Goal: Transaction & Acquisition: Obtain resource

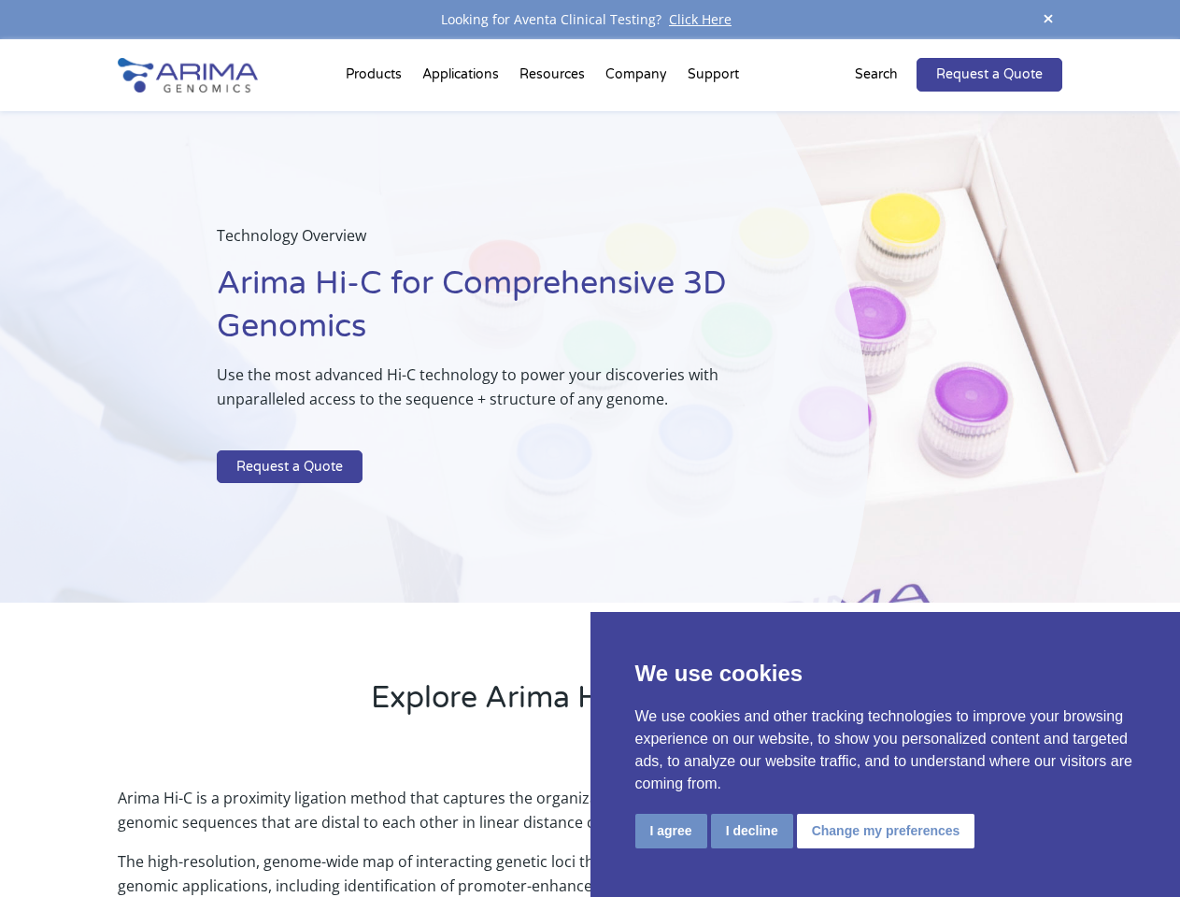
click at [590, 449] on p at bounding box center [496, 438] width 558 height 24
click at [671, 831] on button "I agree" at bounding box center [671, 831] width 72 height 35
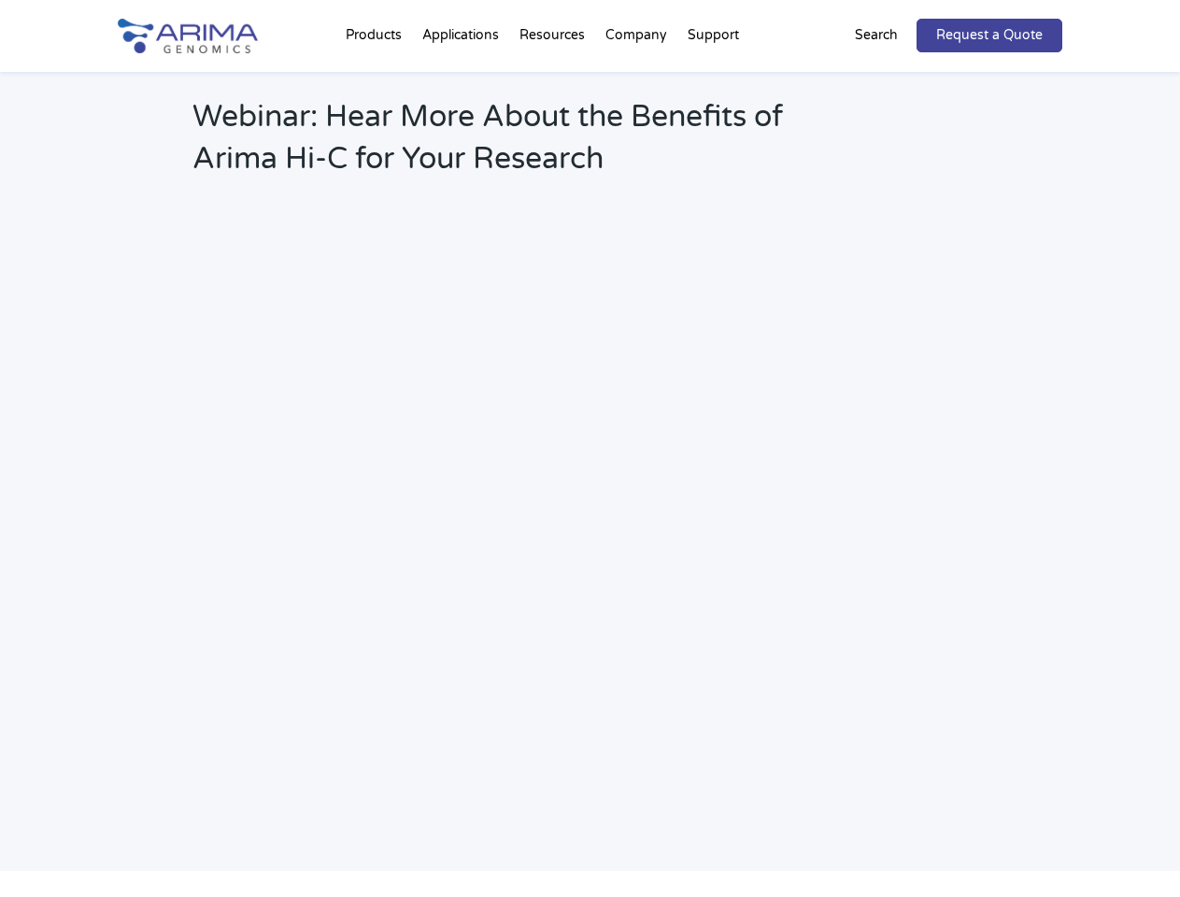
click at [1048, 20] on link "Request a Quote" at bounding box center [990, 36] width 146 height 34
click at [377, 96] on h2 "Webinar: Hear More About the Benefits of Arima Hi-C for Your Research" at bounding box center [502, 145] width 620 height 98
click at [554, 96] on h2 "Webinar: Hear More About the Benefits of Arima Hi-C for Your Research" at bounding box center [502, 145] width 620 height 98
click at [637, 96] on h2 "Webinar: Hear More About the Benefits of Arima Hi-C for Your Research" at bounding box center [502, 145] width 620 height 98
click at [713, 96] on h2 "Webinar: Hear More About the Benefits of Arima Hi-C for Your Research" at bounding box center [502, 145] width 620 height 98
